Goal: Transaction & Acquisition: Purchase product/service

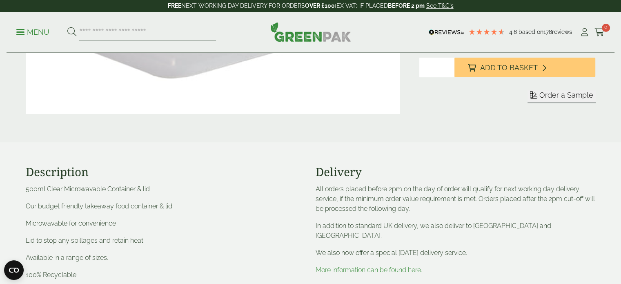
scroll to position [233, 0]
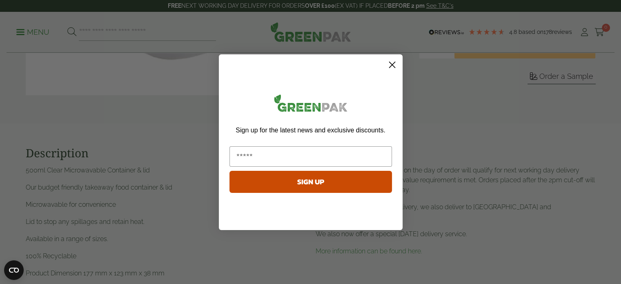
click at [392, 65] on circle "Close dialog" at bounding box center [391, 64] width 13 height 13
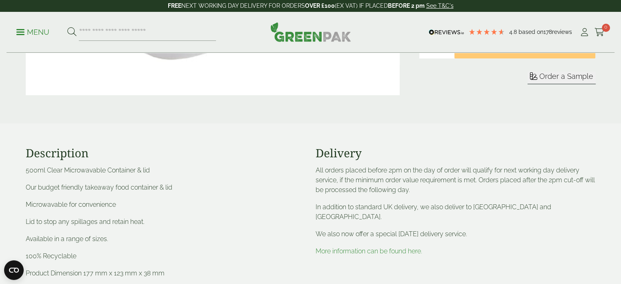
scroll to position [0, 0]
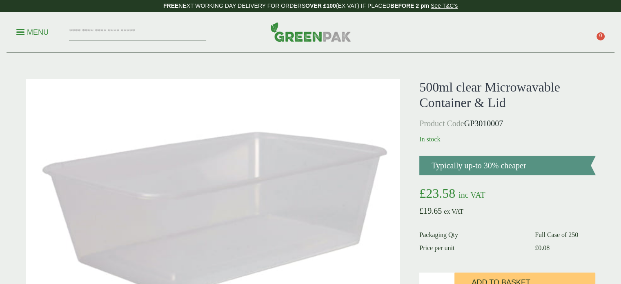
click at [22, 32] on p "Menu" at bounding box center [32, 32] width 32 height 10
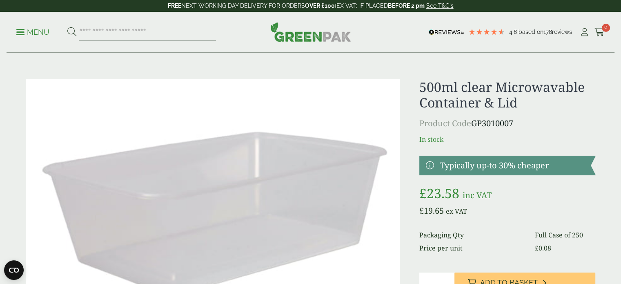
click at [21, 32] on span at bounding box center [20, 31] width 8 height 1
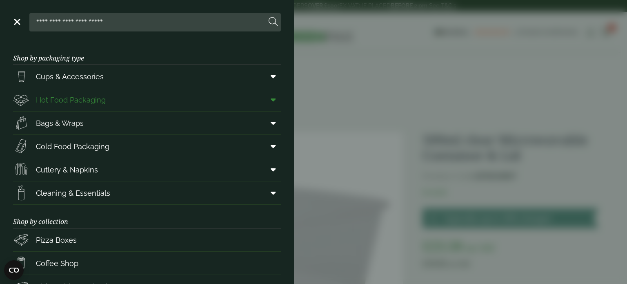
click at [270, 98] on icon at bounding box center [272, 99] width 5 height 8
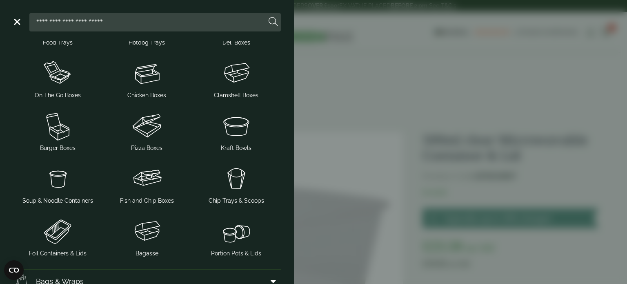
scroll to position [114, 0]
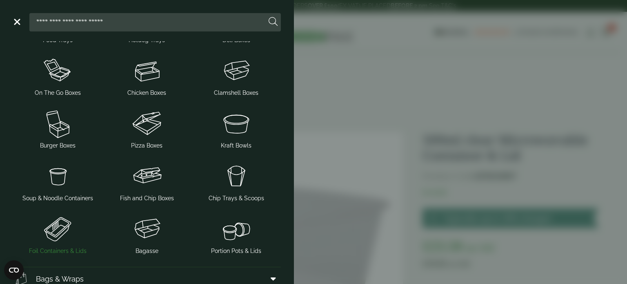
click at [48, 229] on img at bounding box center [57, 228] width 83 height 33
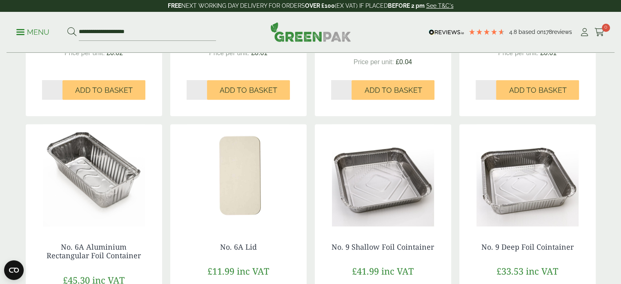
scroll to position [356, 0]
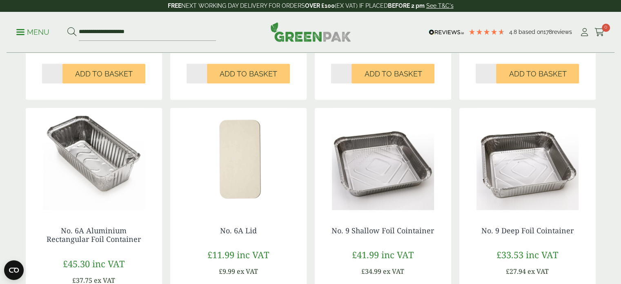
click at [100, 158] on img at bounding box center [94, 159] width 136 height 102
